Goal: Information Seeking & Learning: Understand process/instructions

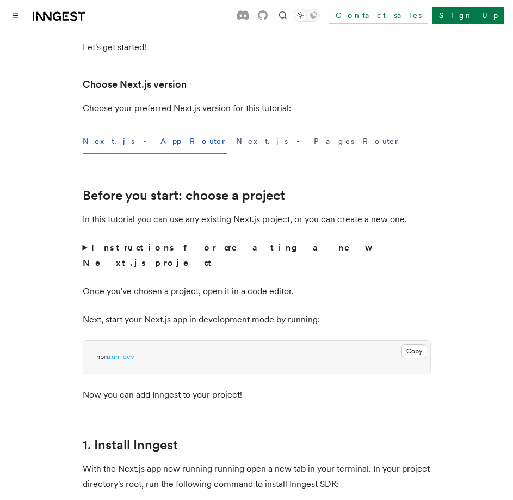
scroll to position [272, 0]
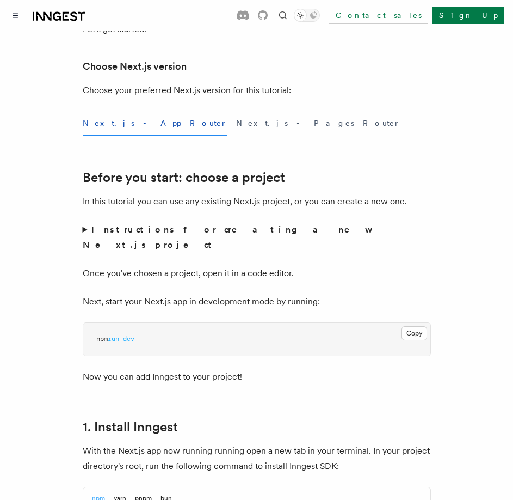
click at [122, 127] on button "Next.js - App Router" at bounding box center [155, 123] width 145 height 24
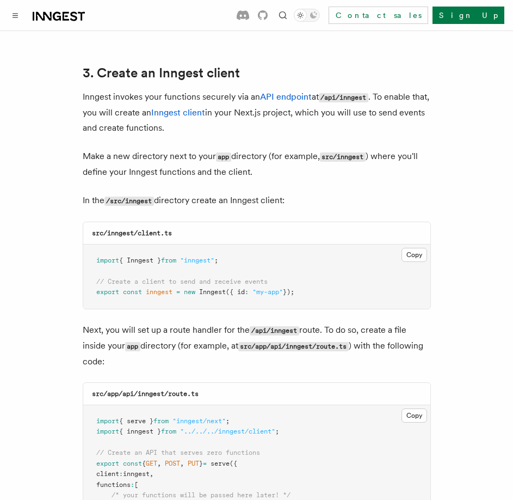
scroll to position [1198, 0]
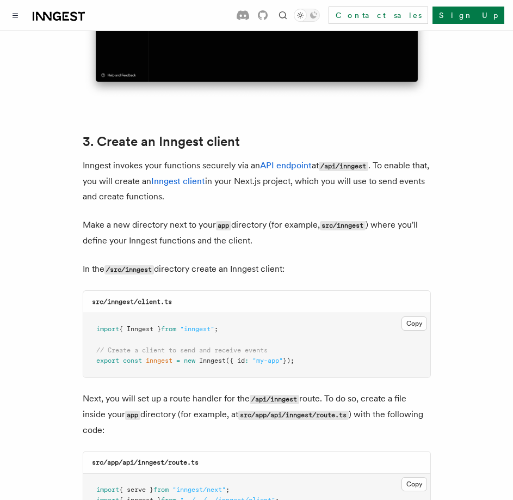
drag, startPoint x: 113, startPoint y: 214, endPoint x: 54, endPoint y: 207, distance: 59.2
drag, startPoint x: 44, startPoint y: 203, endPoint x: 21, endPoint y: 169, distance: 41.2
drag, startPoint x: 407, startPoint y: 294, endPoint x: 395, endPoint y: 296, distance: 12.2
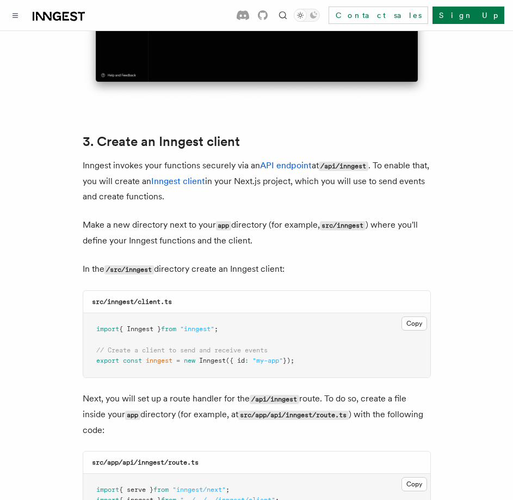
click at [407, 316] on button "Copy Copied" at bounding box center [415, 323] width 26 height 14
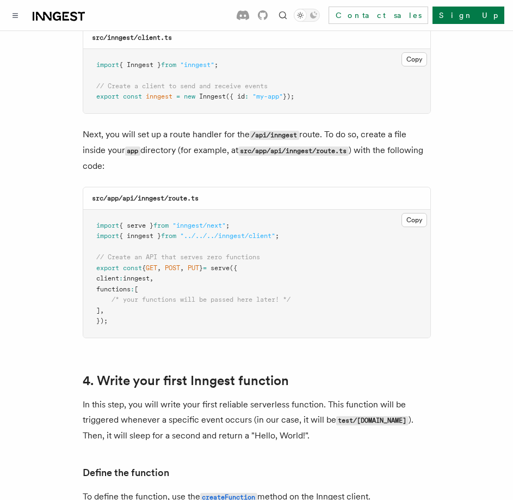
scroll to position [1470, 0]
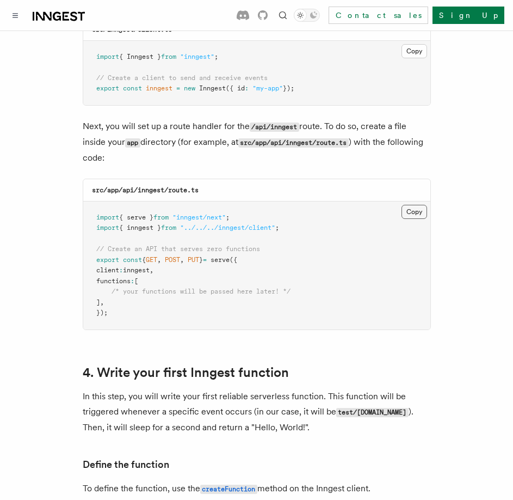
click at [410, 205] on button "Copy Copied" at bounding box center [415, 212] width 26 height 14
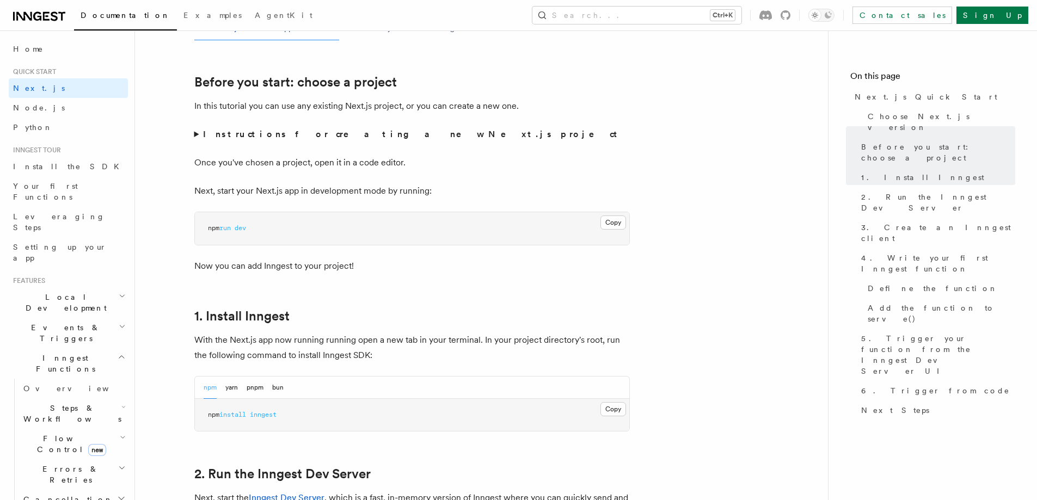
scroll to position [312, 0]
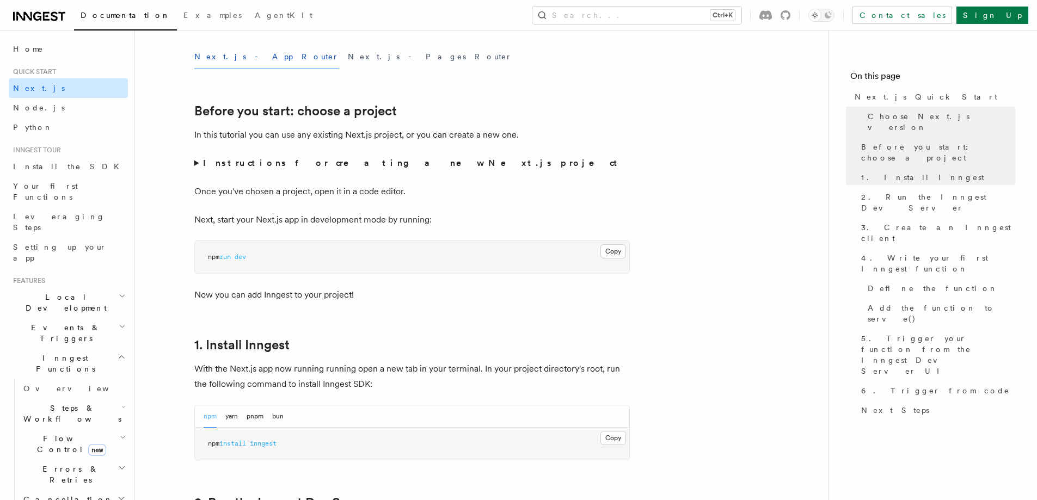
click at [36, 84] on span "Next.js" at bounding box center [39, 88] width 52 height 9
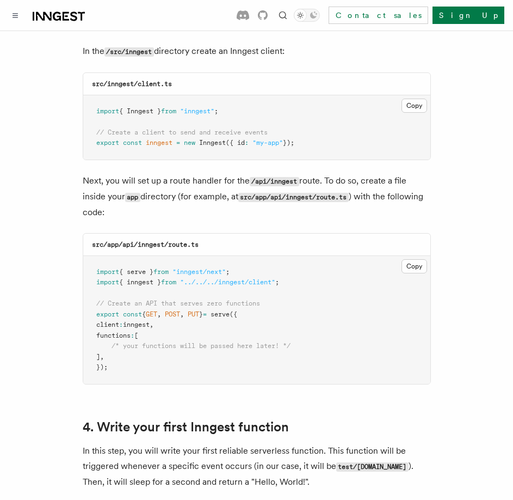
scroll to position [1470, 0]
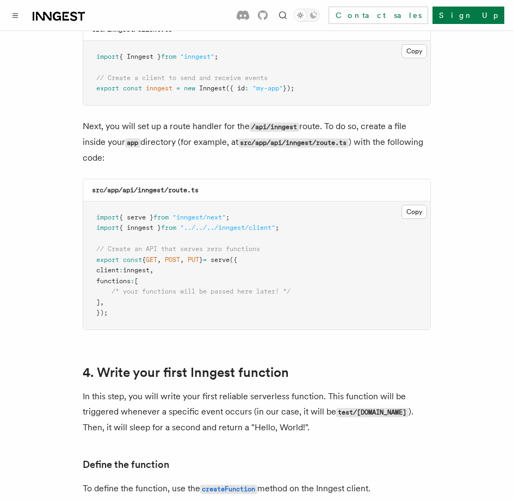
drag, startPoint x: 407, startPoint y: 180, endPoint x: 353, endPoint y: 183, distance: 54.0
click at [407, 205] on button "Copy Copied" at bounding box center [415, 212] width 26 height 14
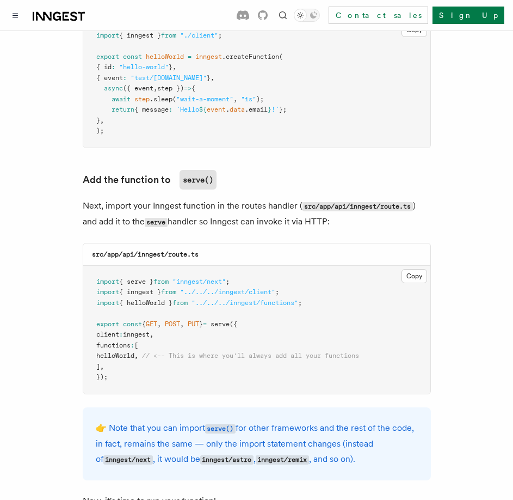
scroll to position [2123, 0]
